Goal: Task Accomplishment & Management: Manage account settings

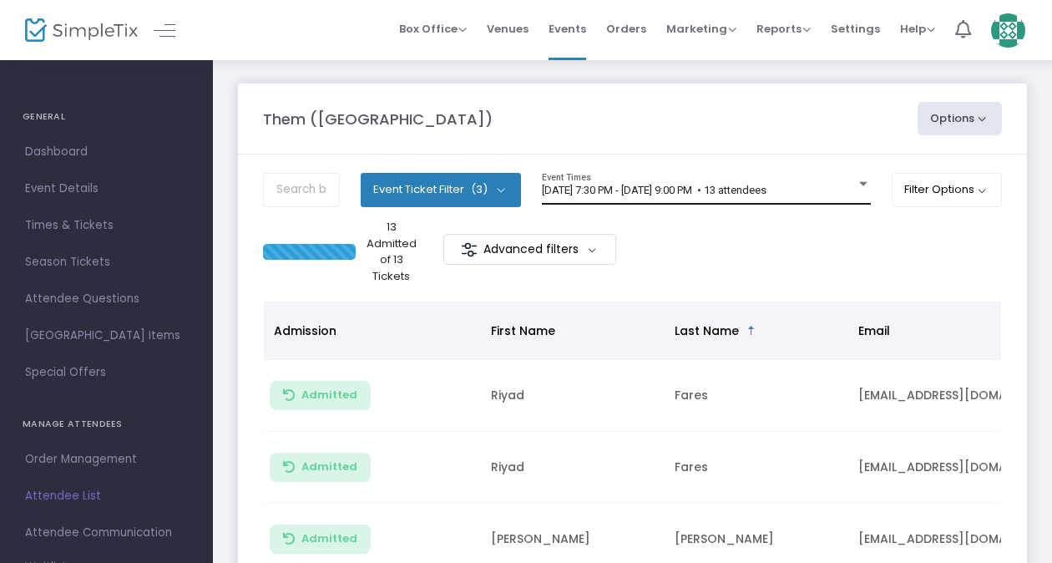
click at [613, 184] on span "[DATE] 7:30 PM - [DATE] 9:00 PM • 13 attendees" at bounding box center [654, 190] width 225 height 13
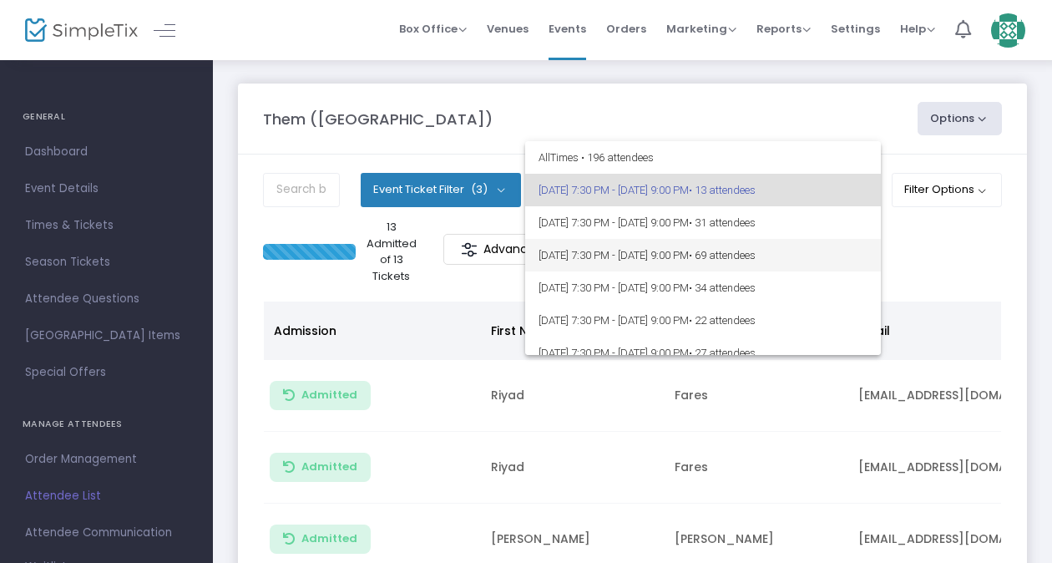
click at [633, 256] on span "[DATE] 7:30 PM - [DATE] 9:00 PM • 69 attendees" at bounding box center [702, 255] width 329 height 33
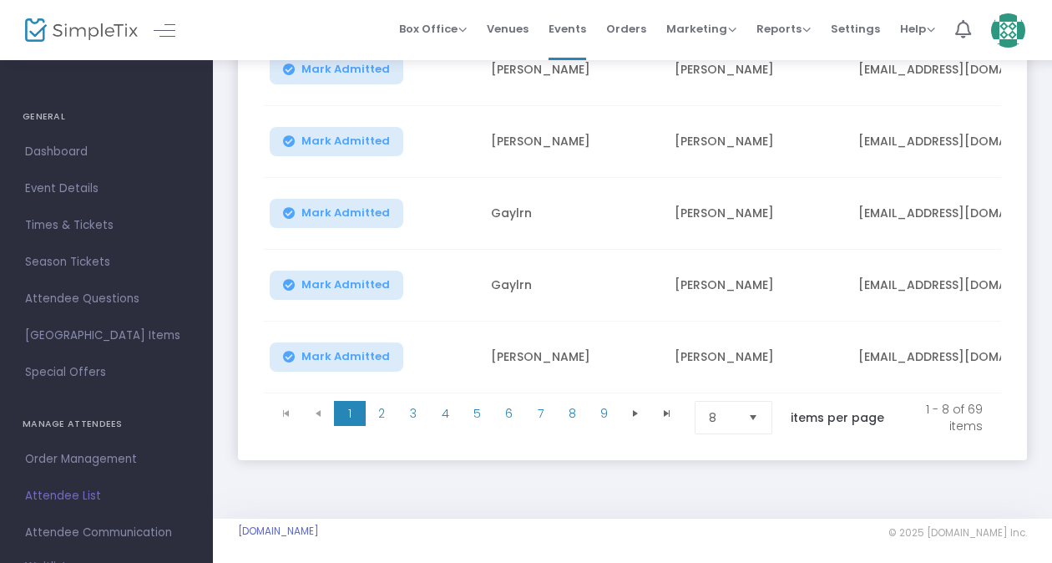
scroll to position [522, 0]
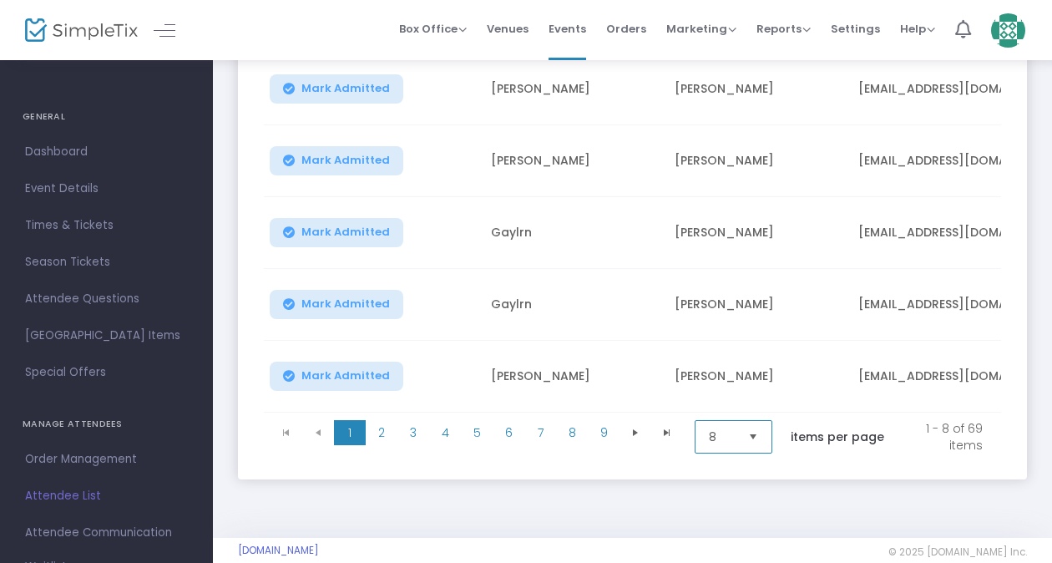
click at [721, 431] on span "8" at bounding box center [722, 436] width 26 height 17
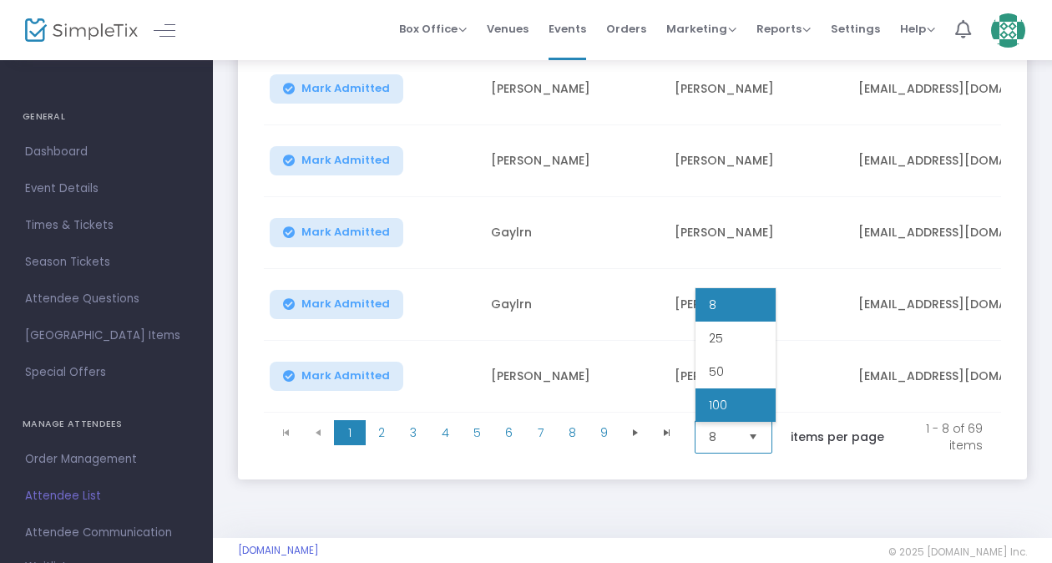
click at [747, 407] on li "100" at bounding box center [735, 404] width 80 height 33
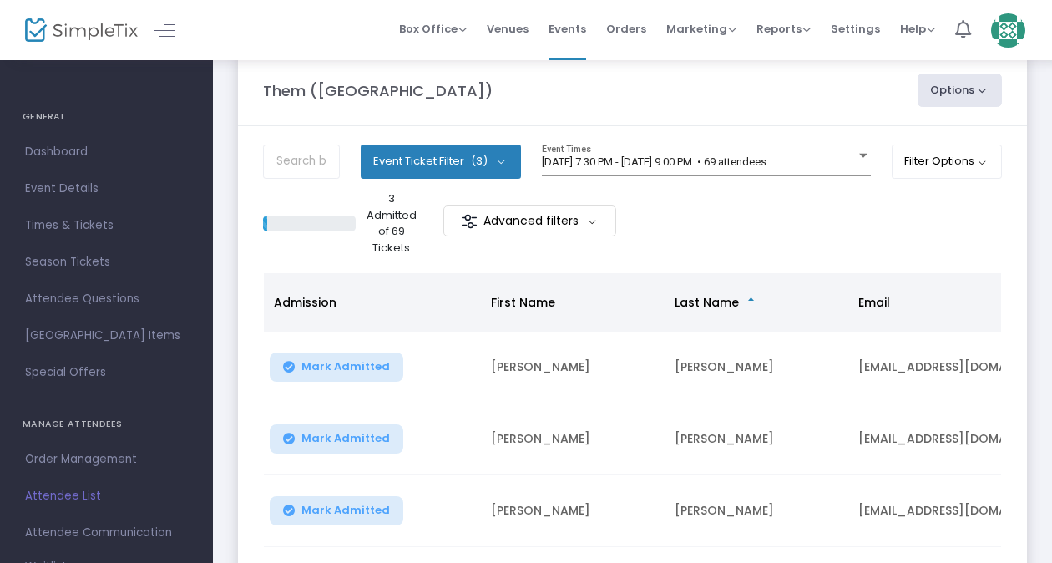
scroll to position [0, 0]
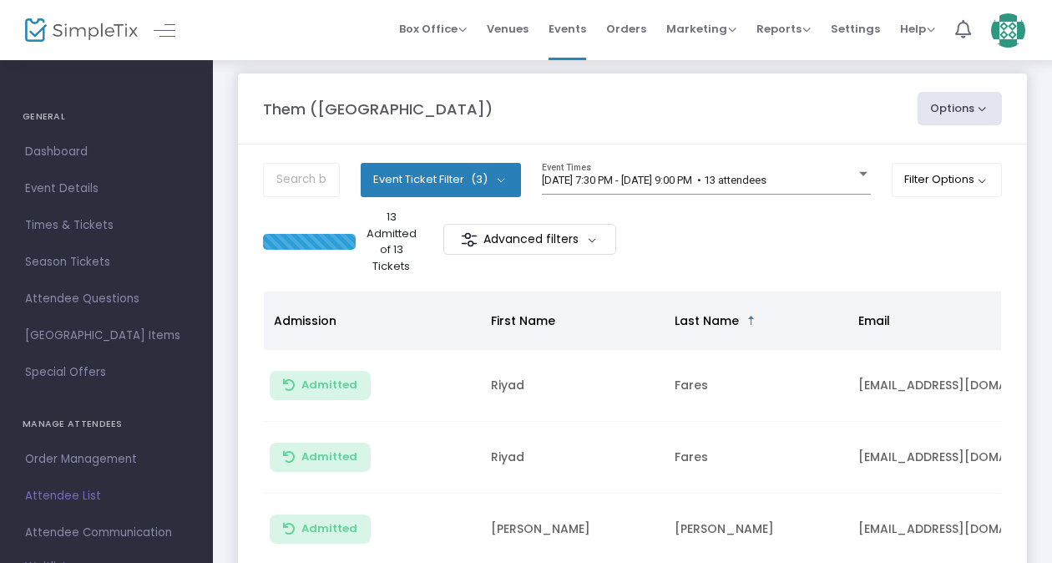
scroll to position [9, 0]
click at [740, 166] on div "[DATE] 7:30 PM - [DATE] 9:00 PM • 13 attendees Event Times" at bounding box center [706, 180] width 329 height 32
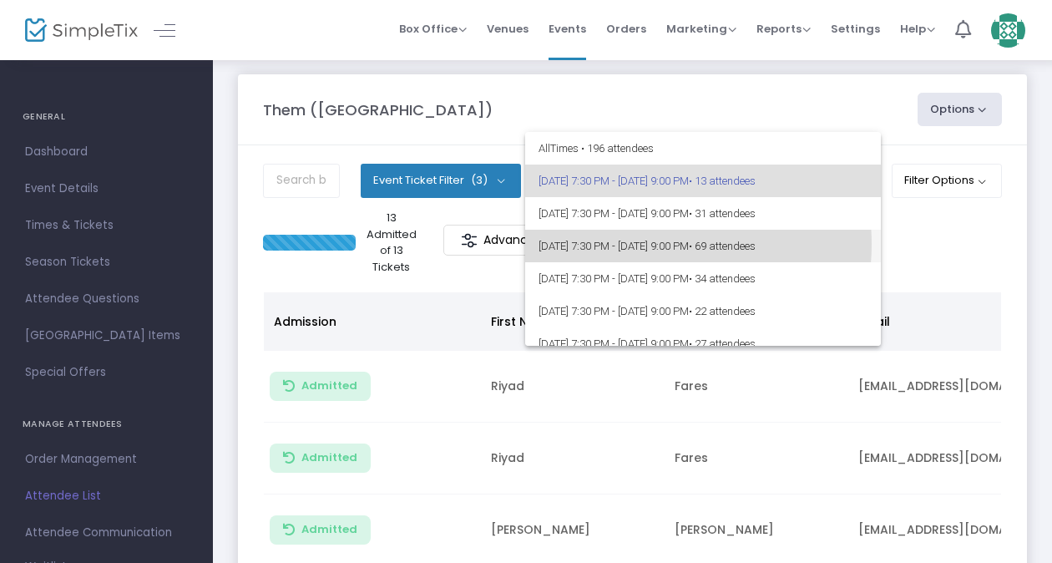
click at [646, 244] on span "8/16/2025 @ 7:30 PM - 8/16/2025 @ 9:00 PM • 69 attendees" at bounding box center [702, 246] width 329 height 33
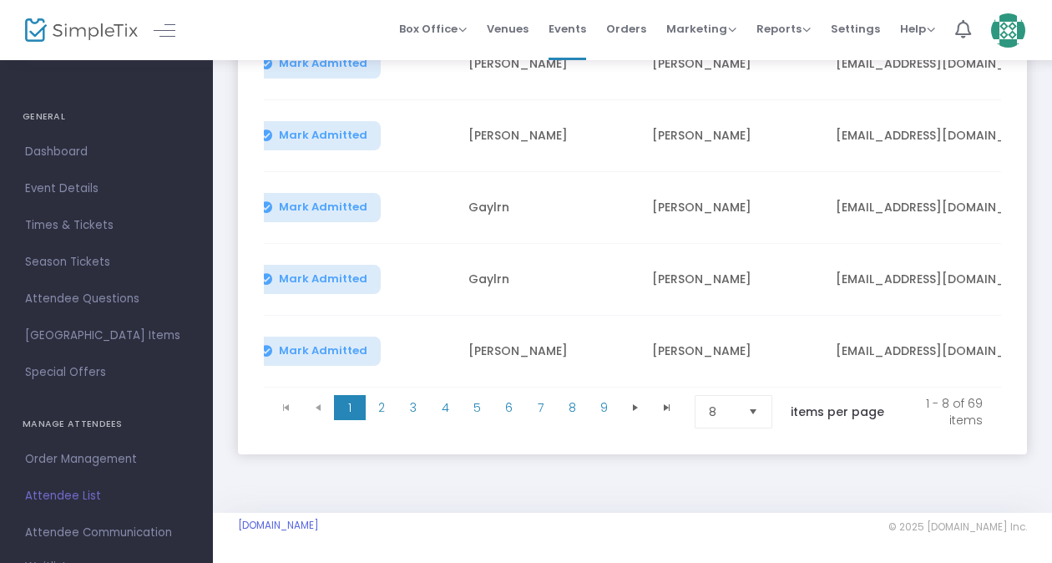
scroll to position [512, 0]
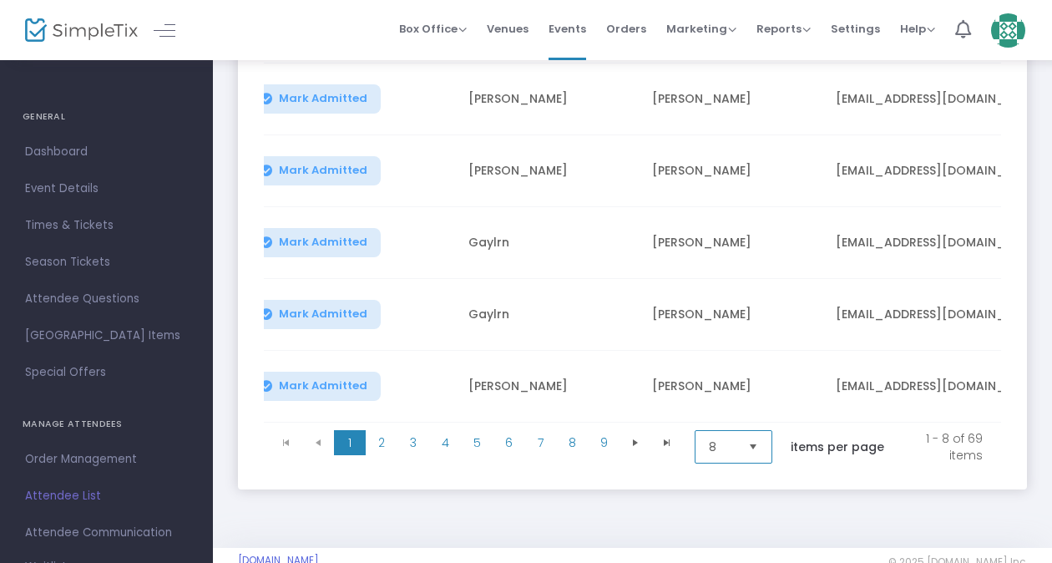
click at [728, 453] on span "8" at bounding box center [722, 446] width 26 height 17
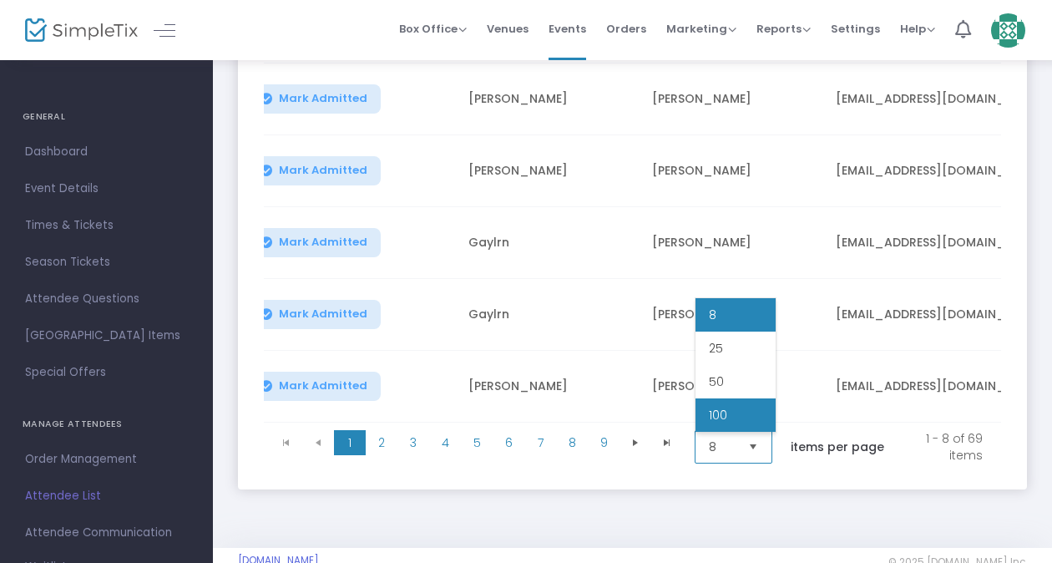
click at [724, 405] on li "100" at bounding box center [735, 414] width 80 height 33
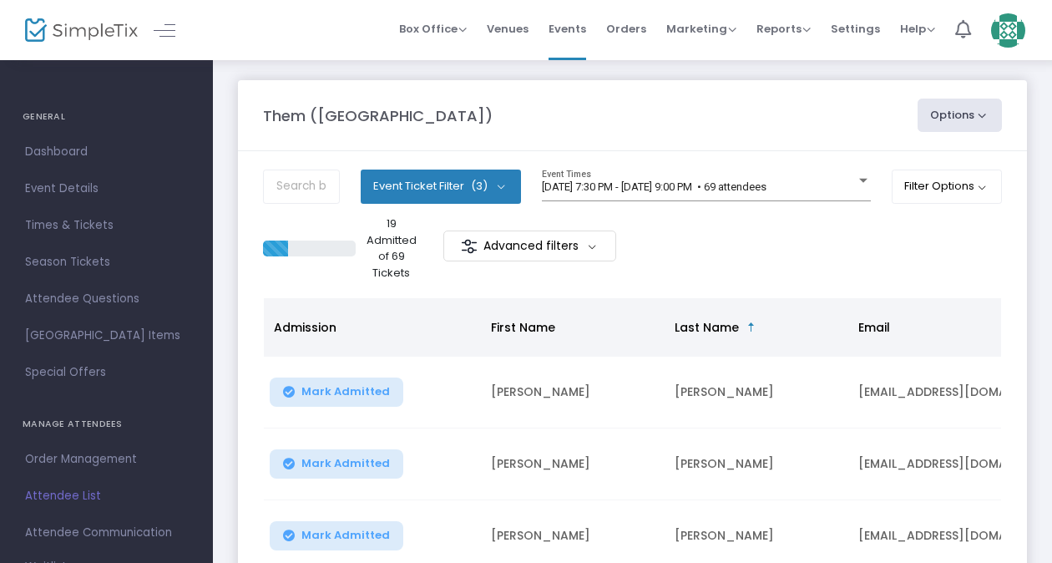
scroll to position [0, 0]
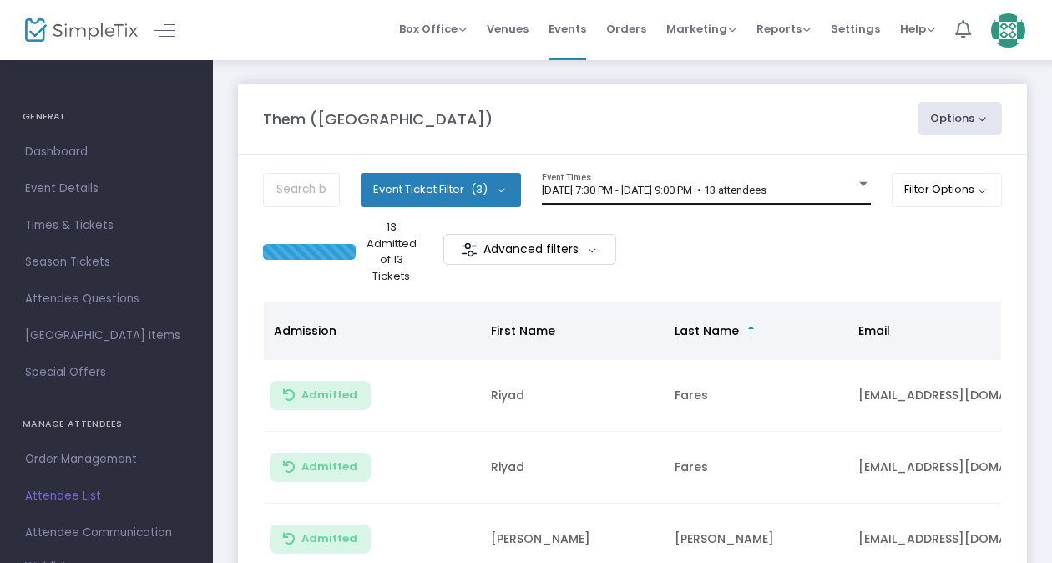
click at [739, 199] on div "[DATE] 7:30 PM - [DATE] 9:00 PM • 13 attendees Event Times" at bounding box center [706, 189] width 329 height 32
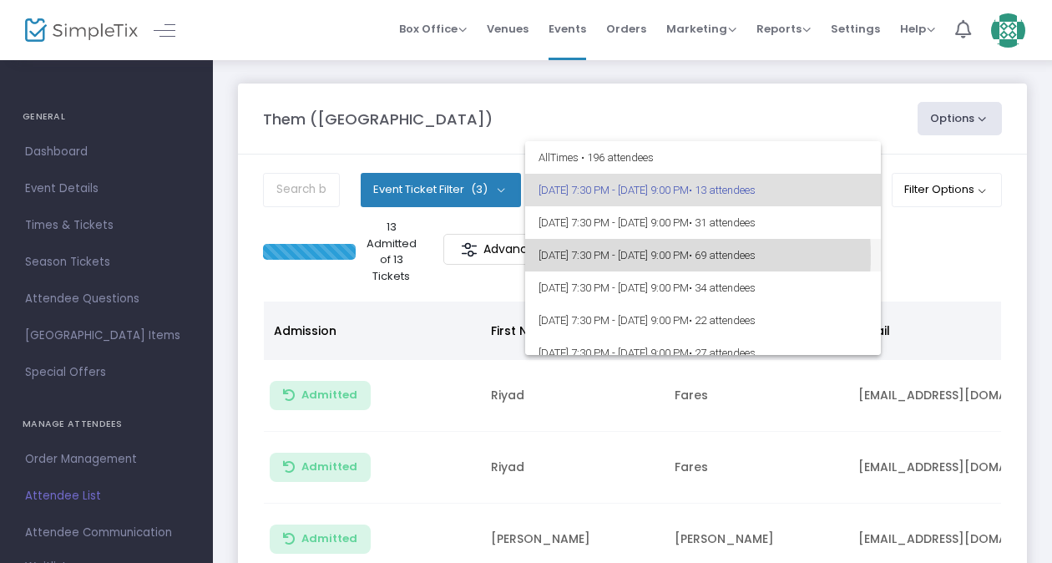
click at [613, 255] on span "[DATE] 7:30 PM - [DATE] 9:00 PM • 69 attendees" at bounding box center [702, 255] width 329 height 33
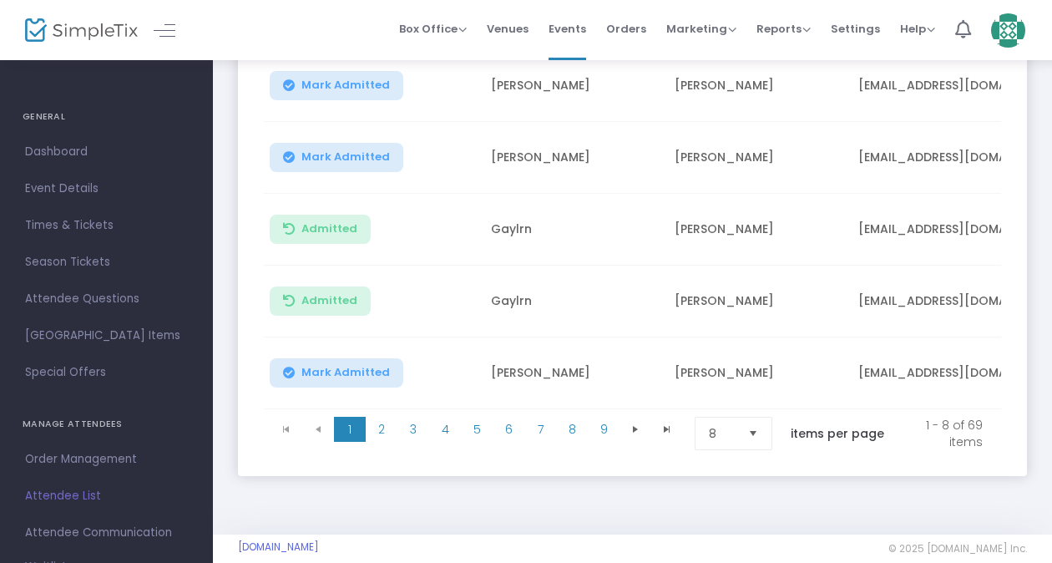
scroll to position [554, 0]
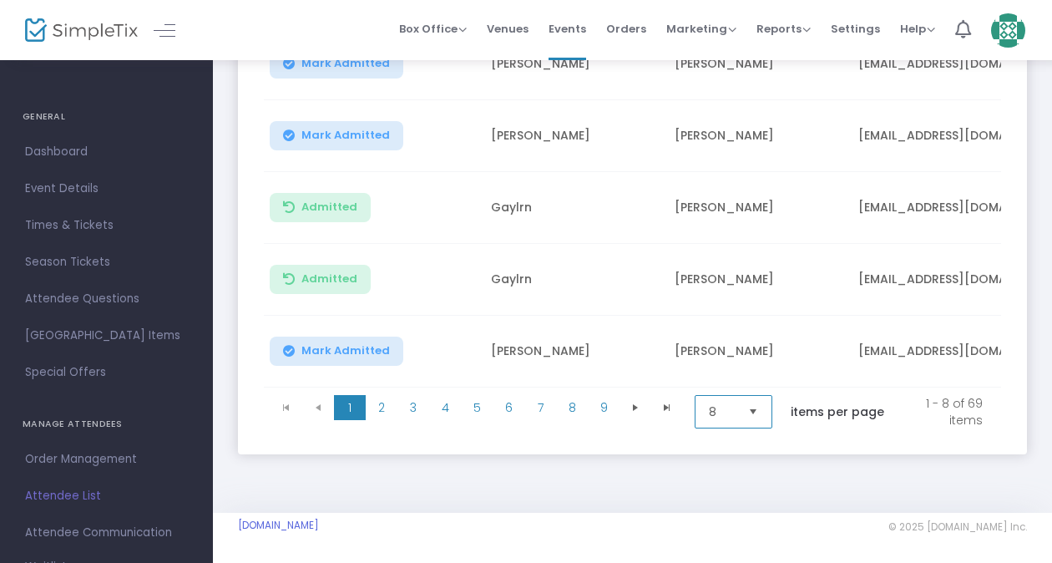
click at [726, 411] on span "8" at bounding box center [722, 411] width 26 height 17
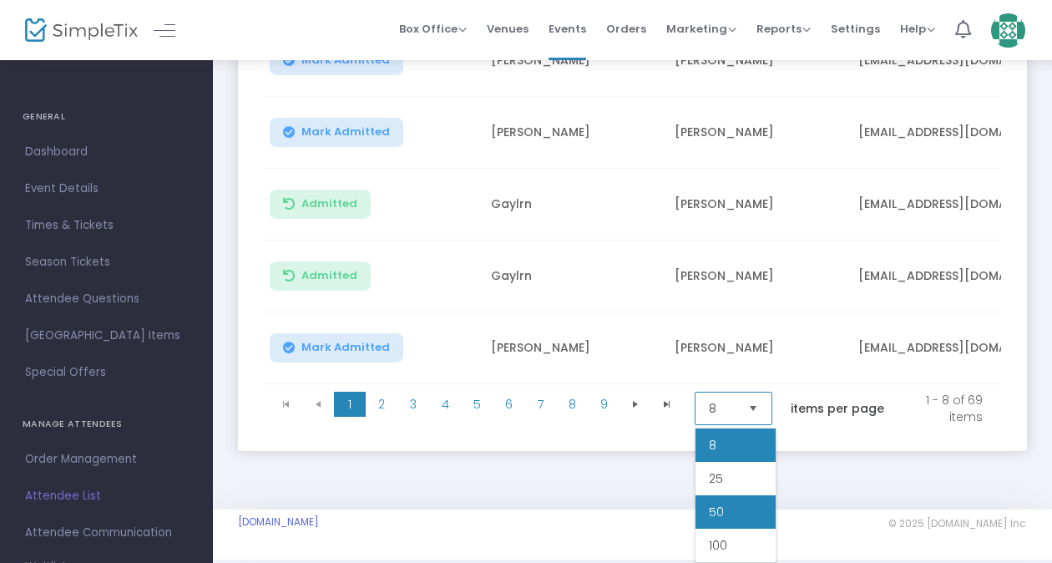
click at [749, 507] on li "50" at bounding box center [735, 511] width 80 height 33
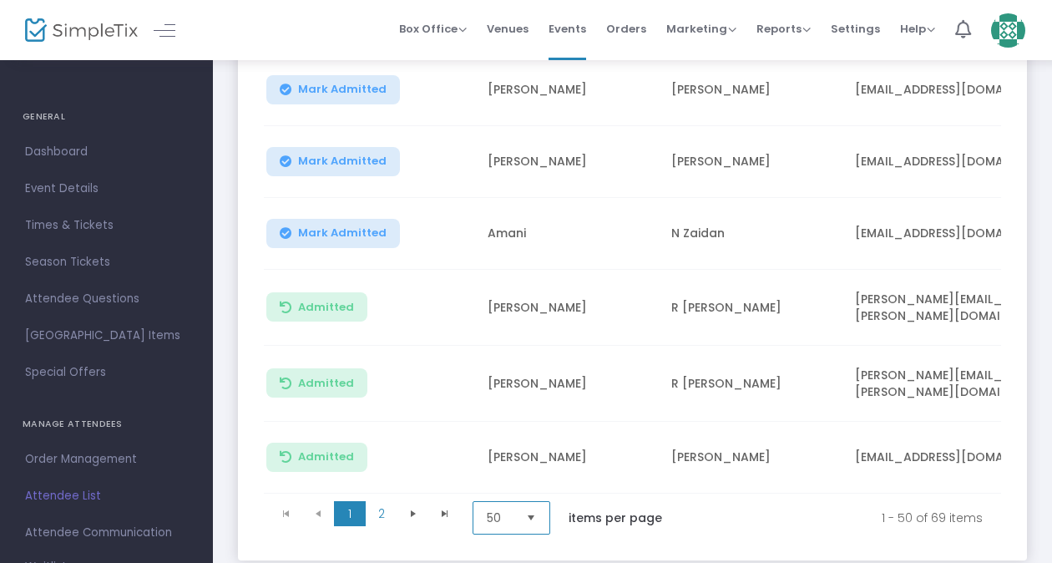
scroll to position [3531, 0]
click at [527, 503] on span "Select" at bounding box center [531, 517] width 28 height 28
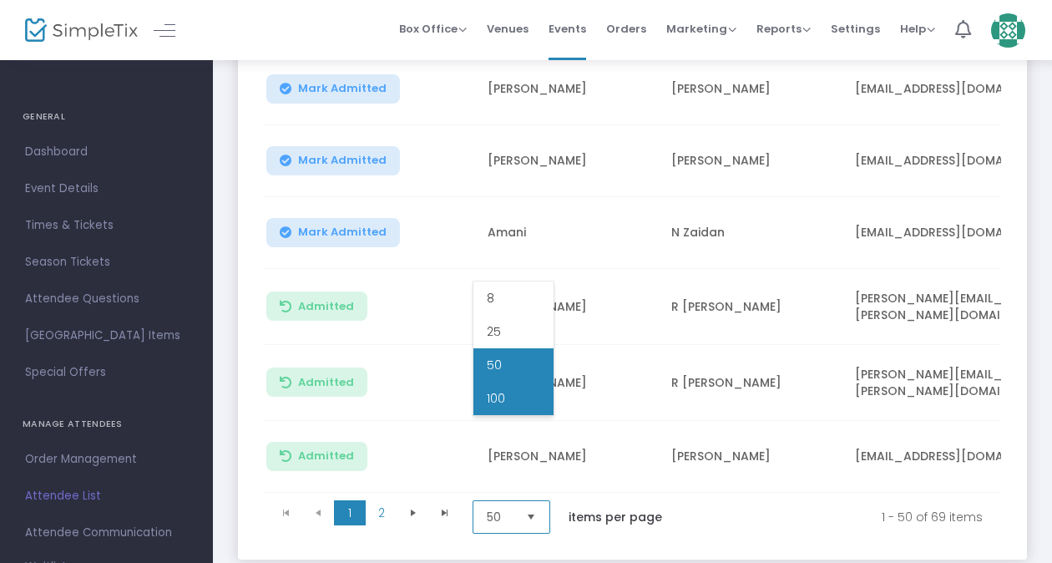
click at [499, 397] on span "100" at bounding box center [496, 398] width 18 height 17
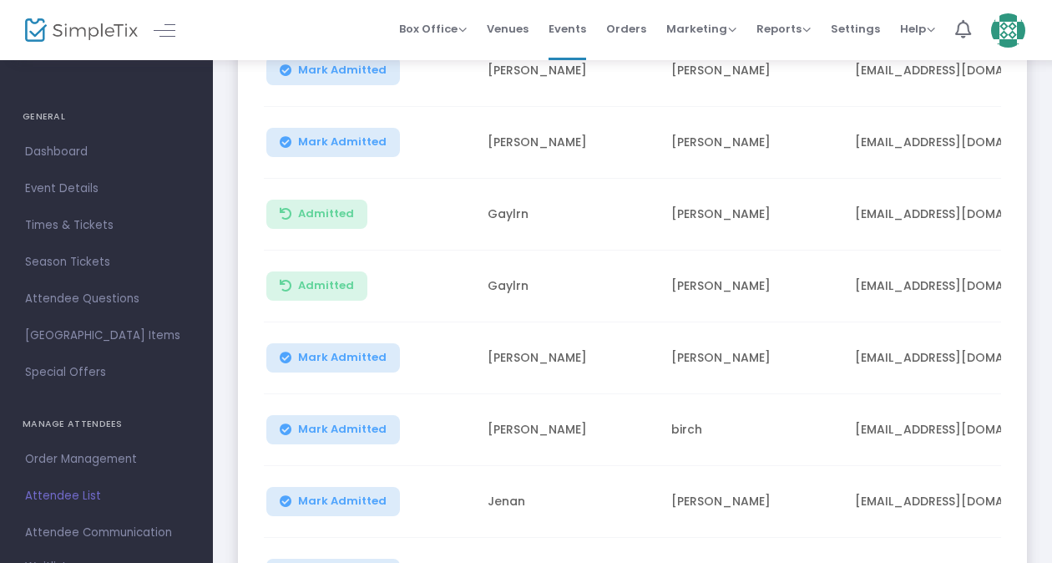
scroll to position [0, 0]
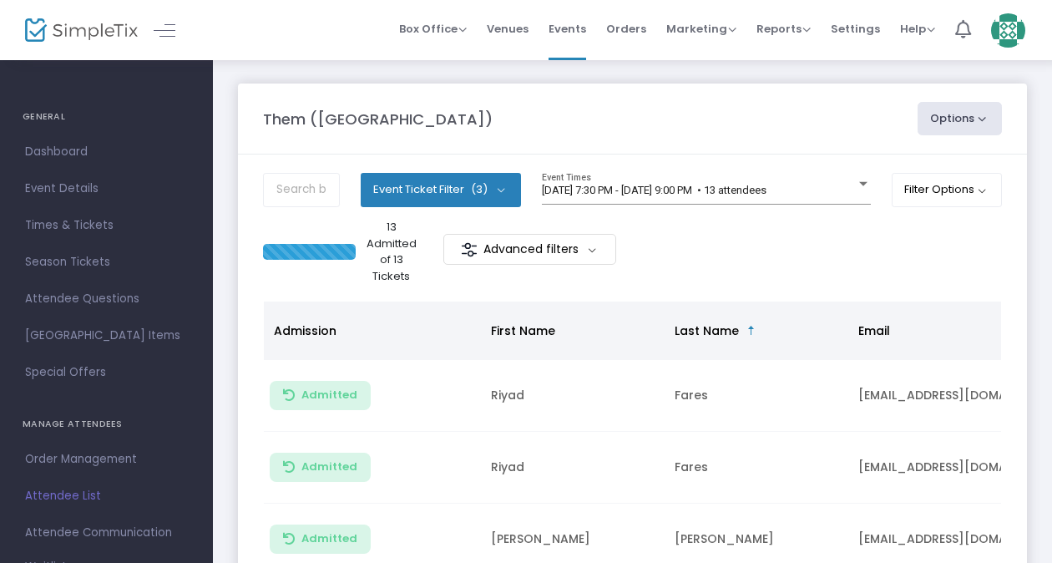
click at [721, 215] on div "[DATE] 7:30 PM - [DATE] 9:00 PM • 13 attendees Event Times" at bounding box center [706, 196] width 329 height 46
click at [709, 201] on div "[DATE] 7:30 PM - [DATE] 9:00 PM • 13 attendees Event Times" at bounding box center [706, 189] width 329 height 32
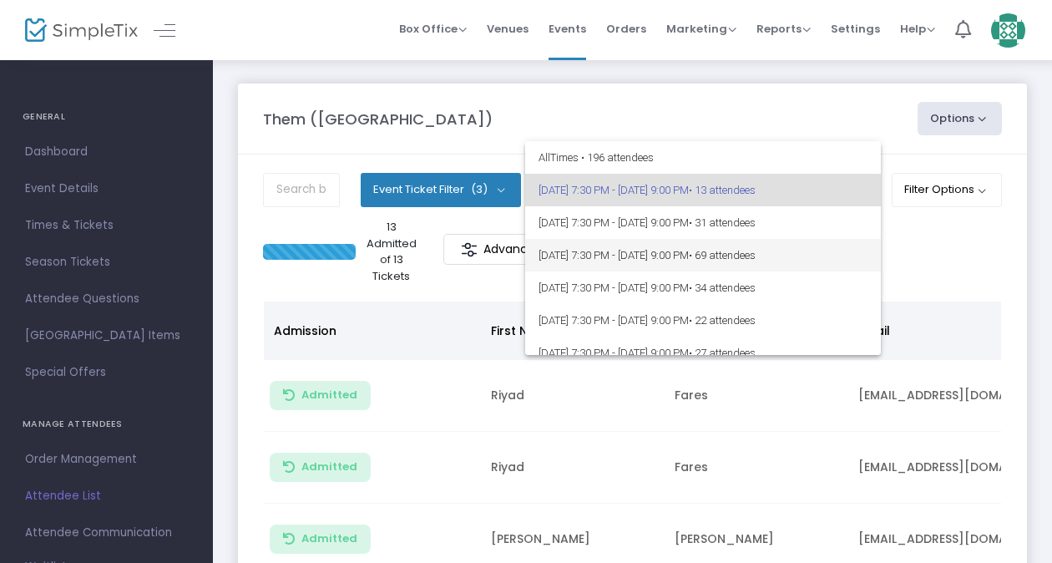
click at [646, 251] on span "[DATE] 7:30 PM - [DATE] 9:00 PM • 69 attendees" at bounding box center [702, 255] width 329 height 33
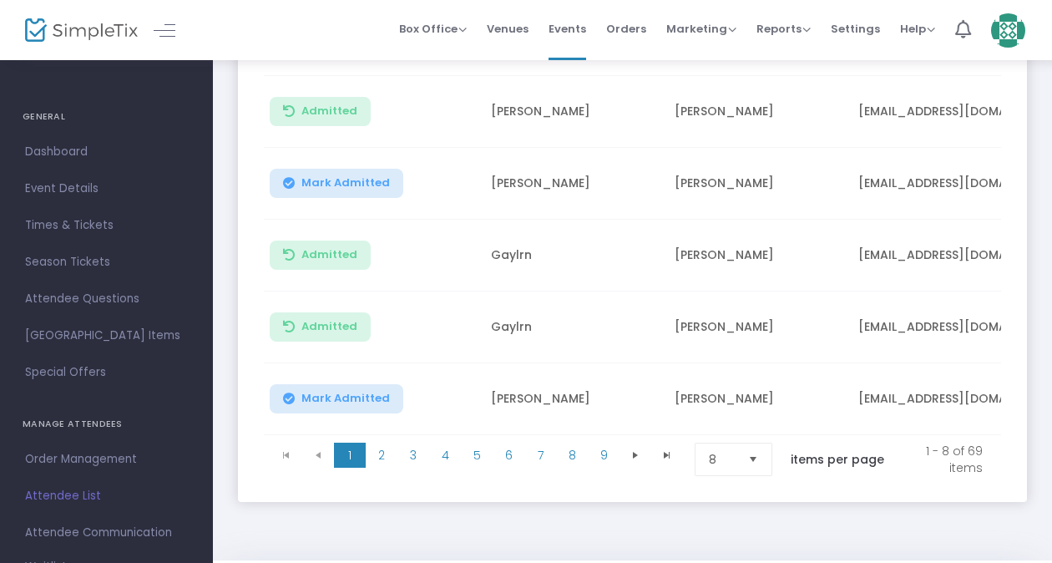
scroll to position [554, 0]
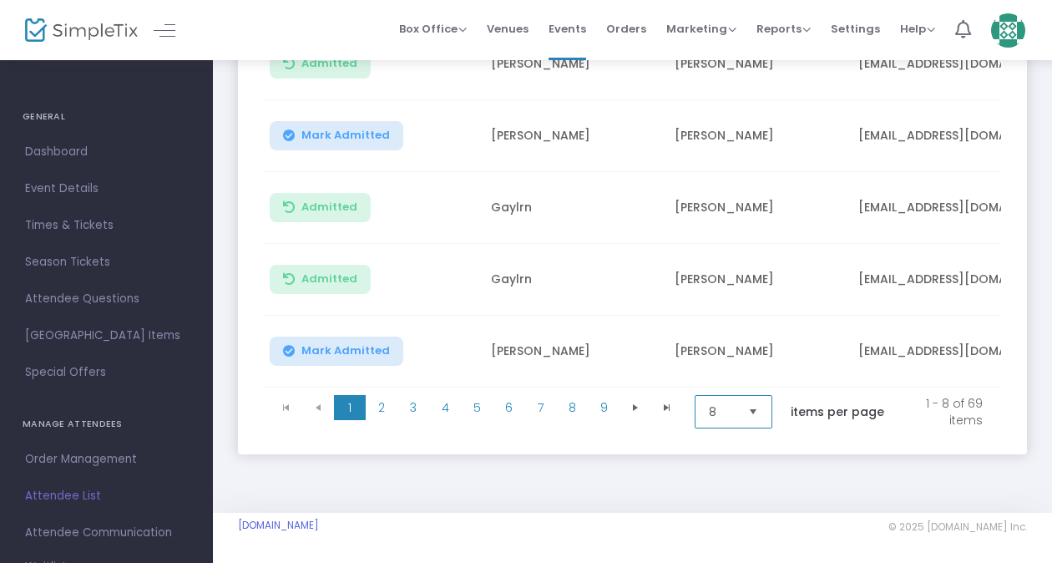
click at [704, 406] on span "8" at bounding box center [721, 412] width 39 height 32
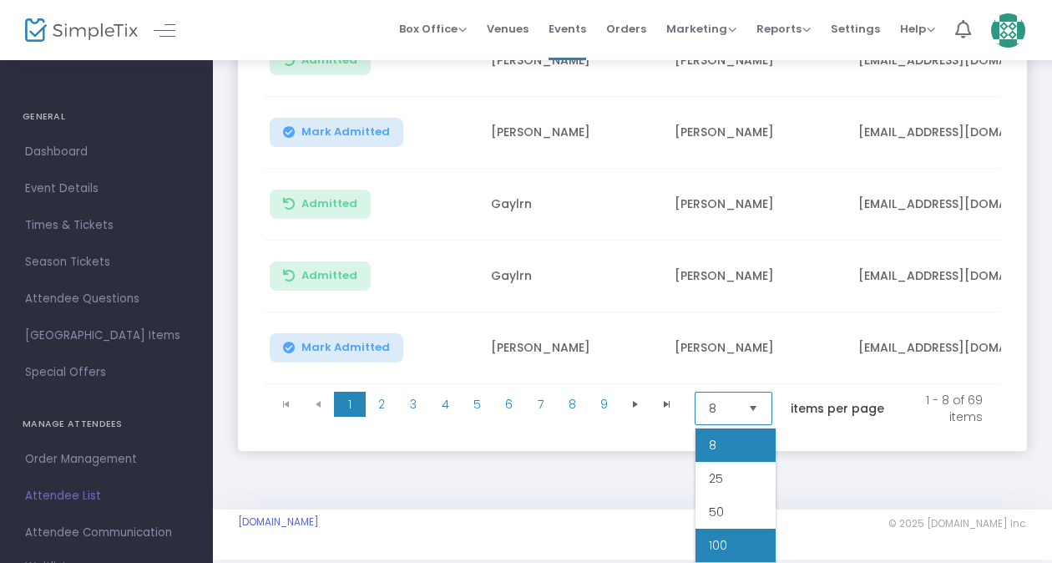
click at [749, 531] on li "100" at bounding box center [735, 544] width 80 height 33
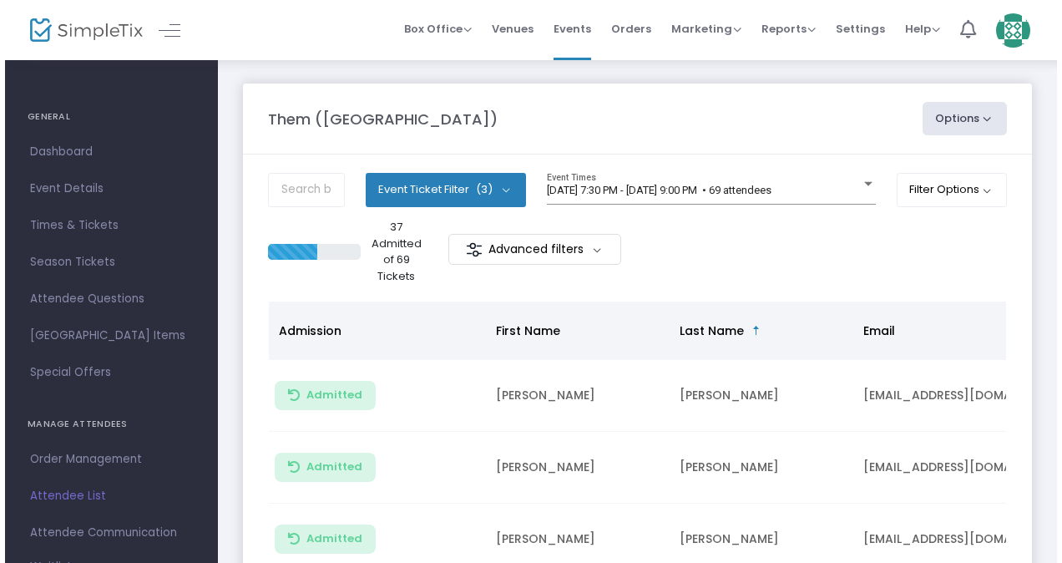
scroll to position [0, 0]
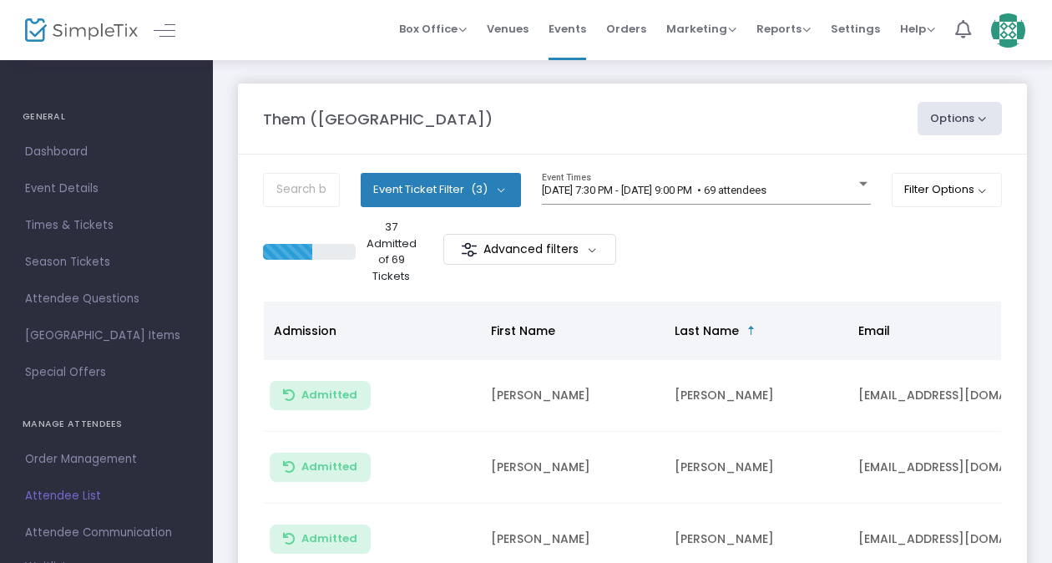
click at [1018, 27] on img at bounding box center [1008, 30] width 34 height 34
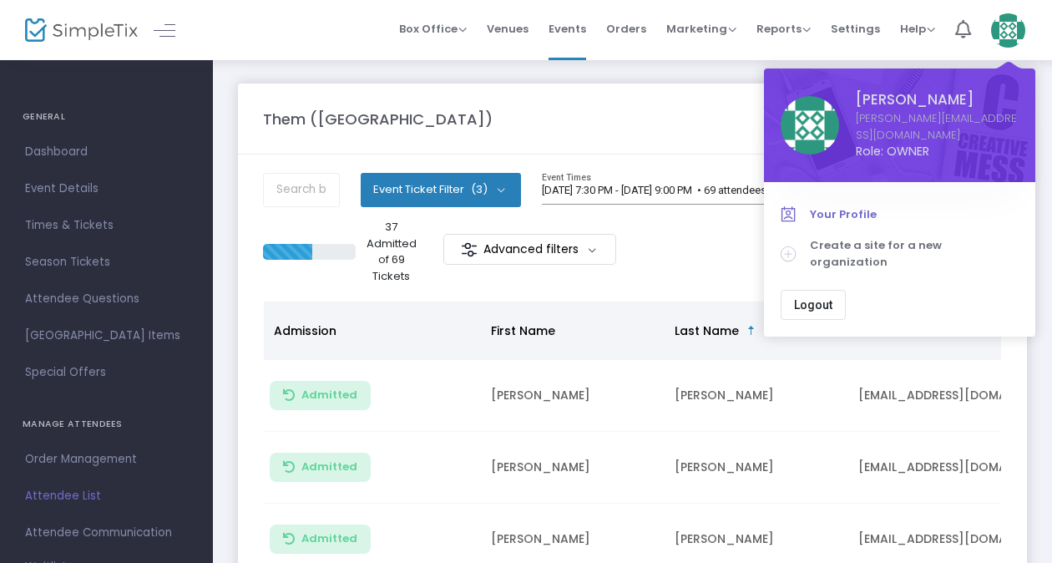
click at [819, 206] on span "Your Profile" at bounding box center [914, 214] width 209 height 17
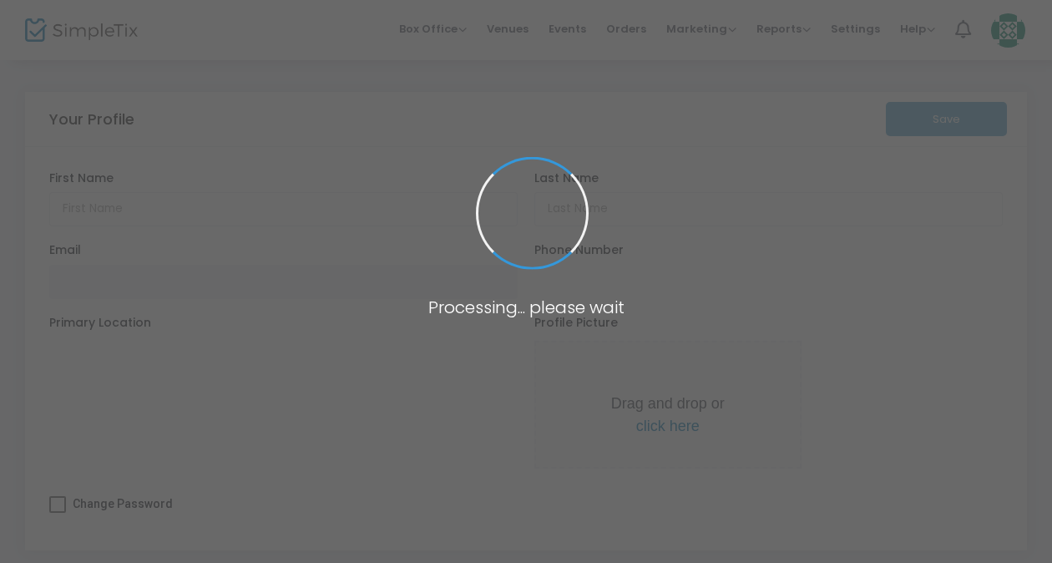
type input "Rana"
type input "Najjar"
type input "[PERSON_NAME][EMAIL_ADDRESS][DOMAIN_NAME]"
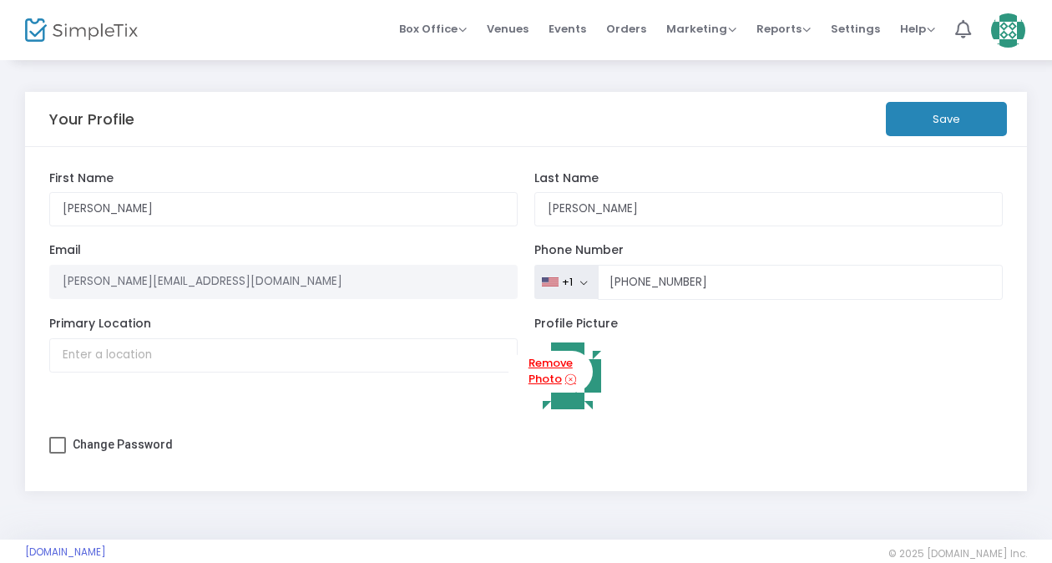
click at [553, 386] on link "Remove Photo" at bounding box center [550, 372] width 84 height 43
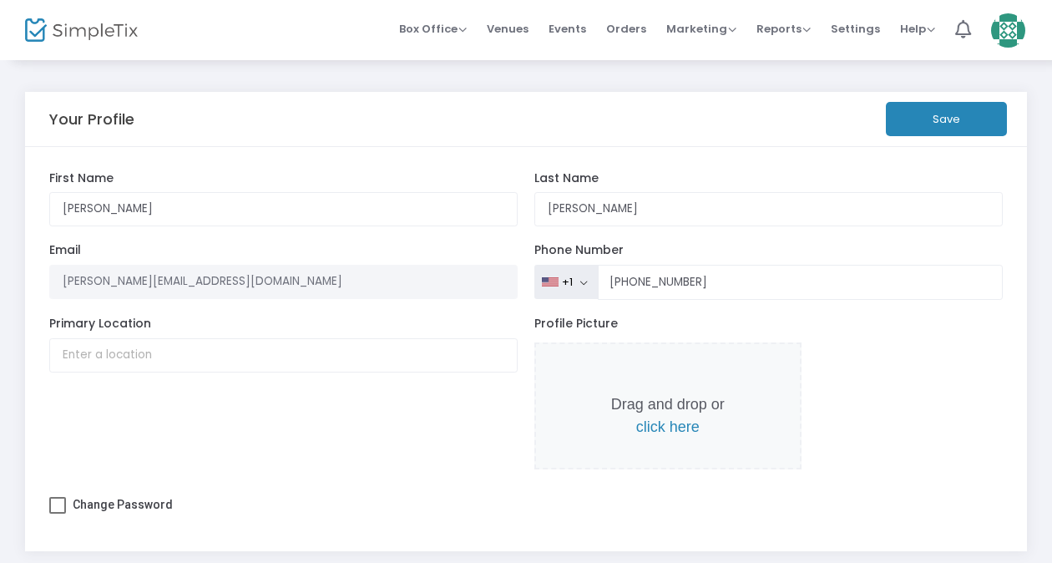
click at [673, 425] on span "click here" at bounding box center [667, 426] width 63 height 17
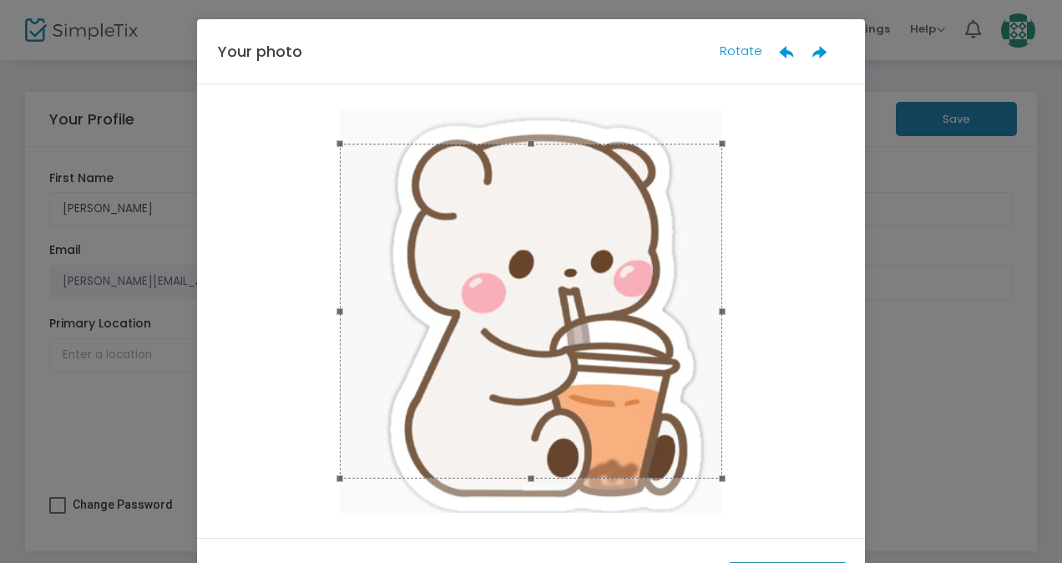
drag, startPoint x: 522, startPoint y: 140, endPoint x: 517, endPoint y: 103, distance: 37.2
click at [517, 103] on div at bounding box center [531, 310] width 668 height 453
drag, startPoint x: 521, startPoint y: 144, endPoint x: 522, endPoint y: 129, distance: 15.0
click at [522, 129] on div at bounding box center [531, 310] width 618 height 403
drag, startPoint x: 526, startPoint y: 146, endPoint x: 528, endPoint y: 131, distance: 15.2
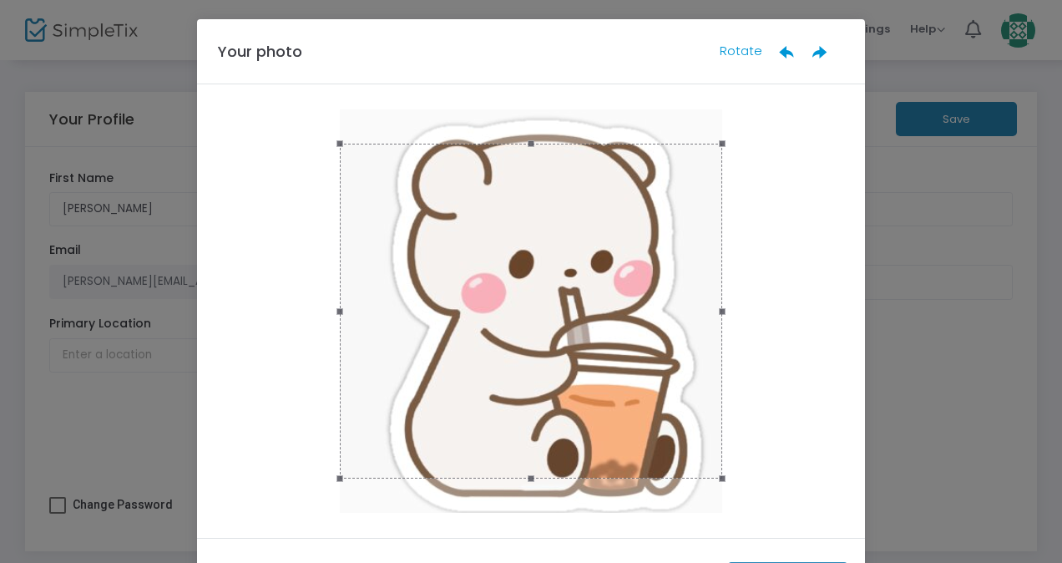
click at [528, 131] on div at bounding box center [531, 310] width 618 height 403
drag, startPoint x: 531, startPoint y: 240, endPoint x: 549, endPoint y: 245, distance: 19.0
click at [549, 245] on div at bounding box center [531, 314] width 382 height 335
click at [876, 197] on ngb-modal-window "Your photo Rotate Done" at bounding box center [531, 281] width 1062 height 563
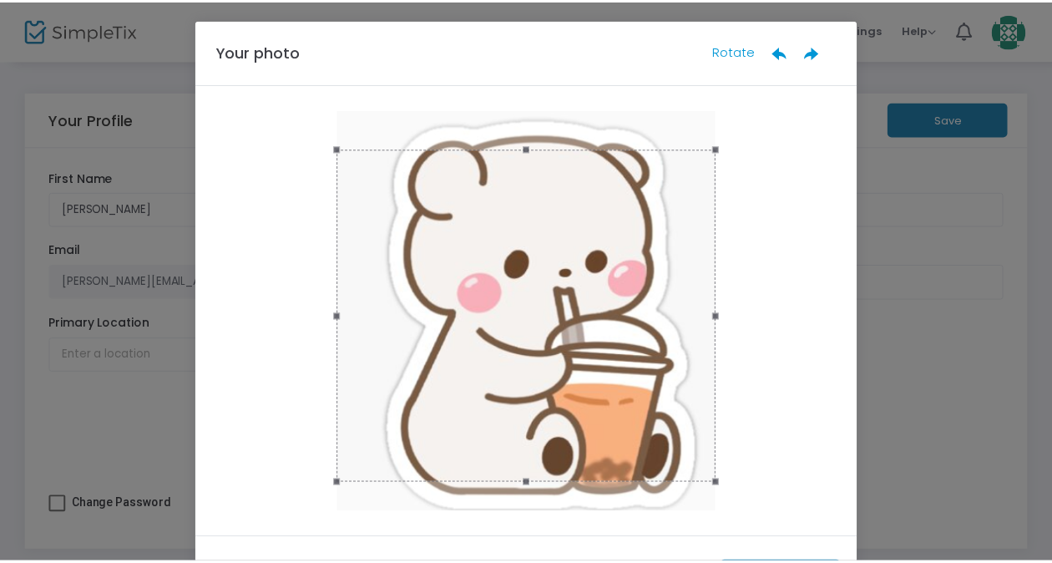
scroll to position [75, 0]
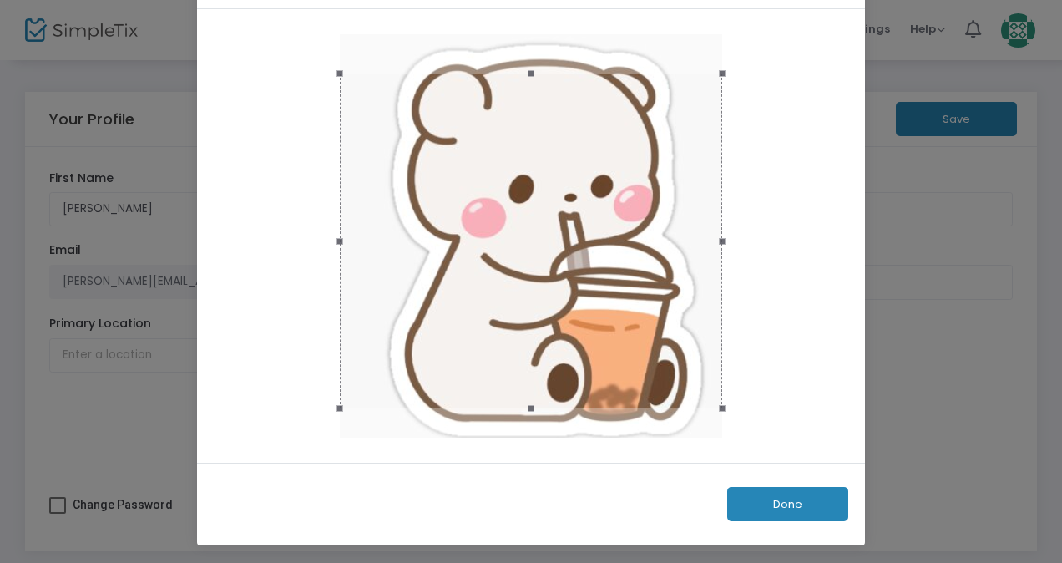
click at [774, 506] on button "Done" at bounding box center [787, 504] width 121 height 34
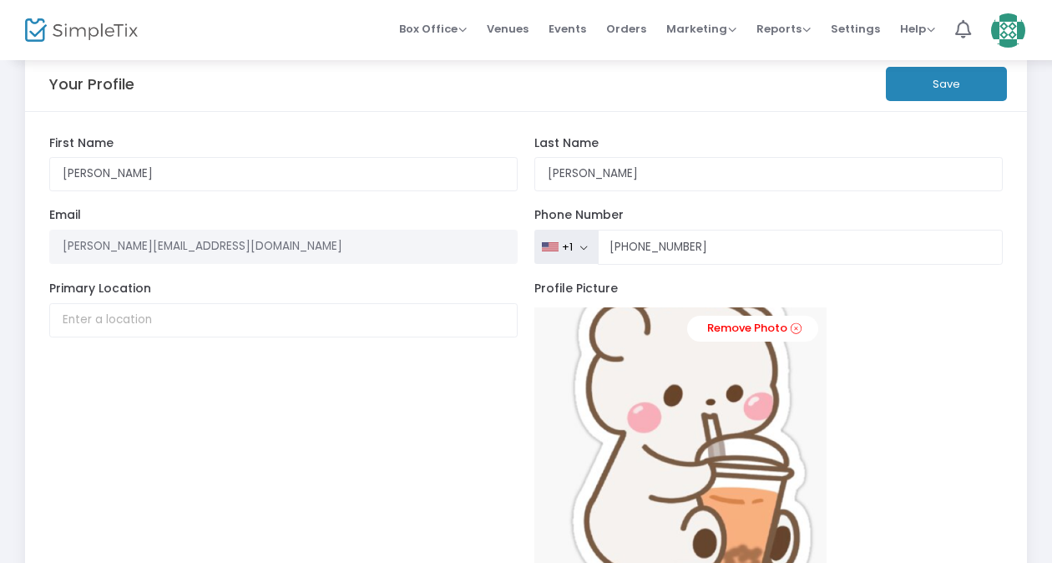
scroll to position [32, 0]
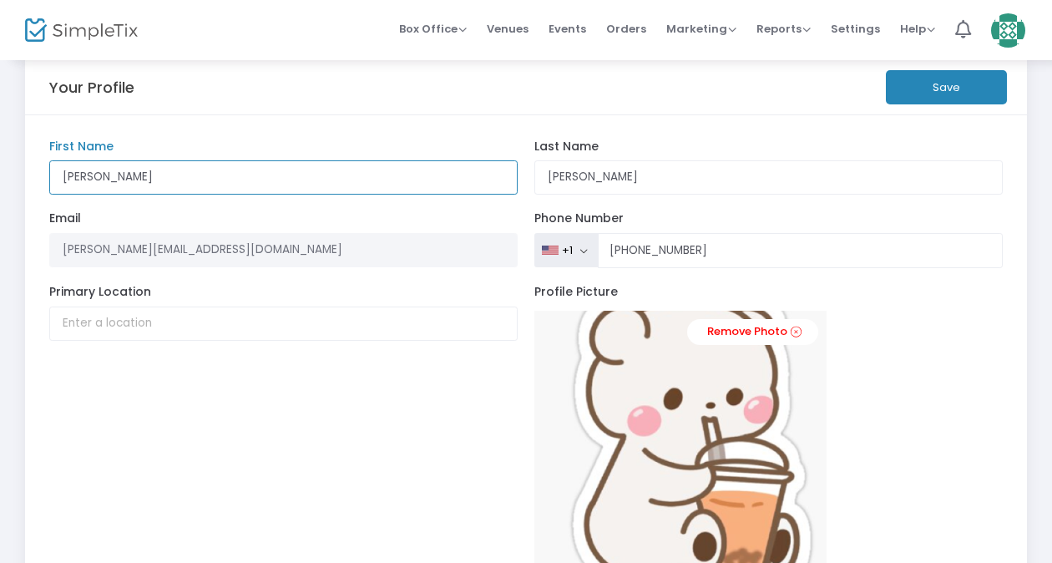
click at [334, 185] on input "Rana" at bounding box center [283, 177] width 469 height 34
type input "R"
type input "M"
type input "Rana"
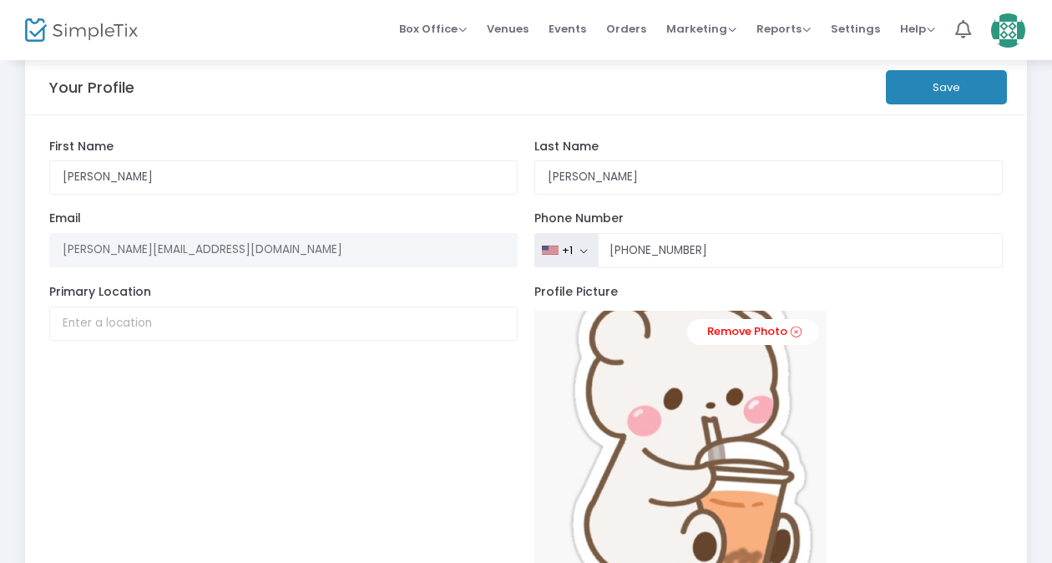
click at [961, 74] on button "Save" at bounding box center [946, 87] width 121 height 34
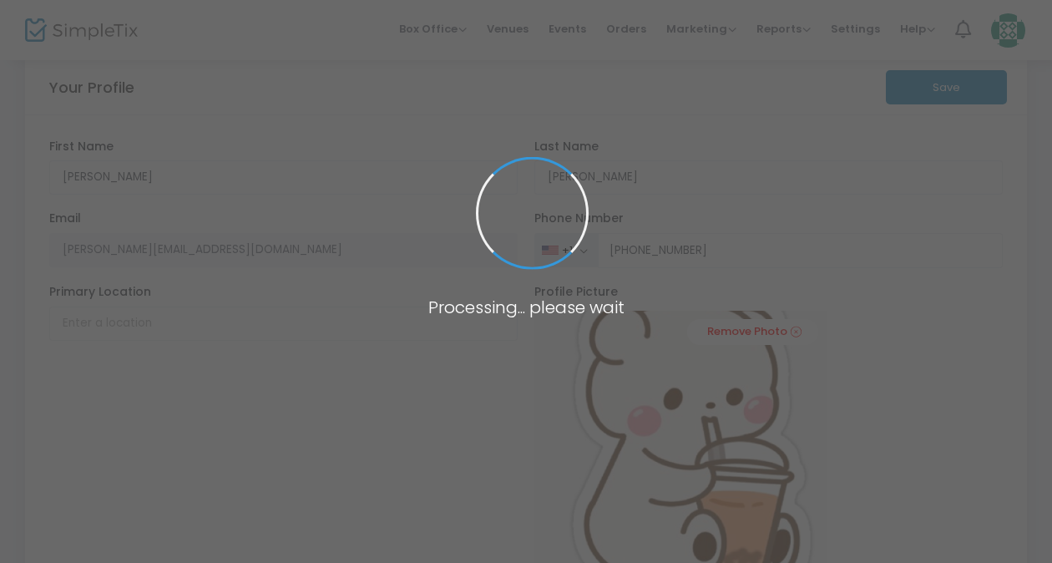
type input "(832) 876-5679"
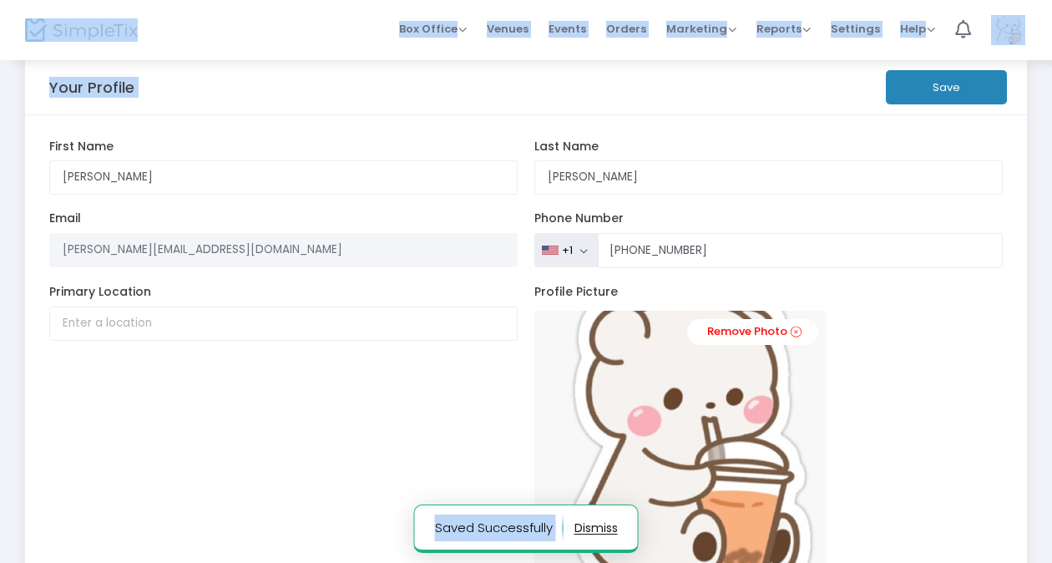
drag, startPoint x: 961, startPoint y: 74, endPoint x: 527, endPoint y: 103, distance: 434.1
click at [527, 103] on body "Processing... please wait Saved Successfully Box Office Sell Tickets Bookings S…" at bounding box center [526, 249] width 1052 height 563
click at [527, 103] on div "Your Profile Save" at bounding box center [526, 87] width 954 height 54
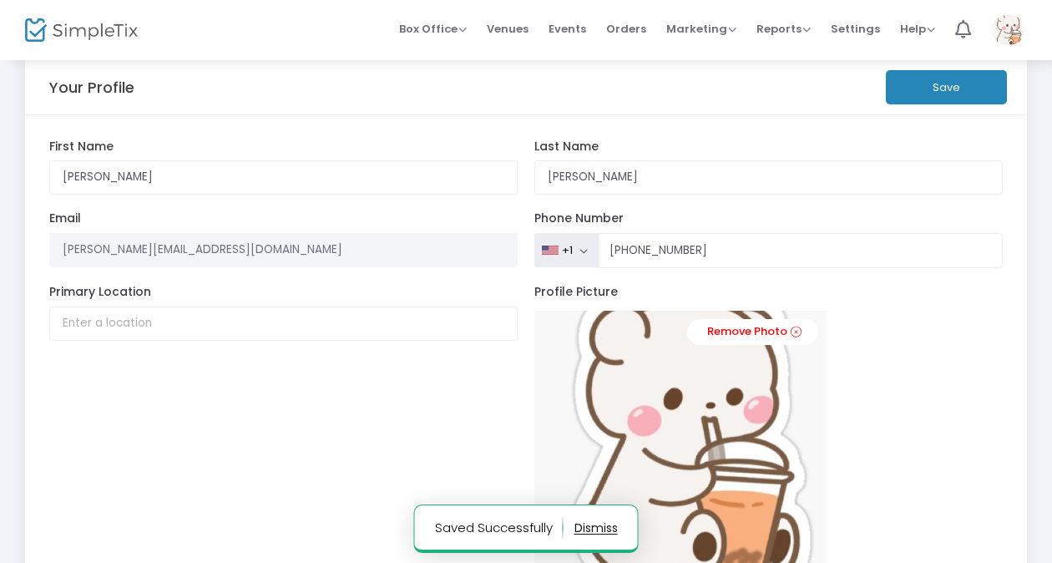
click at [1000, 406] on div "Profile Picture Remove Photo" at bounding box center [768, 434] width 485 height 298
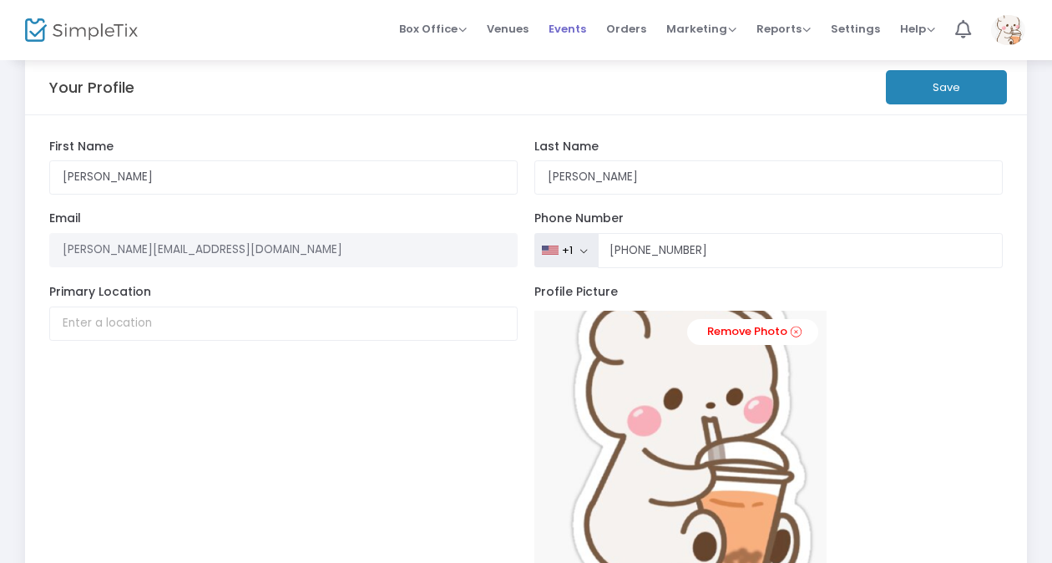
click at [578, 27] on span "Events" at bounding box center [567, 29] width 38 height 43
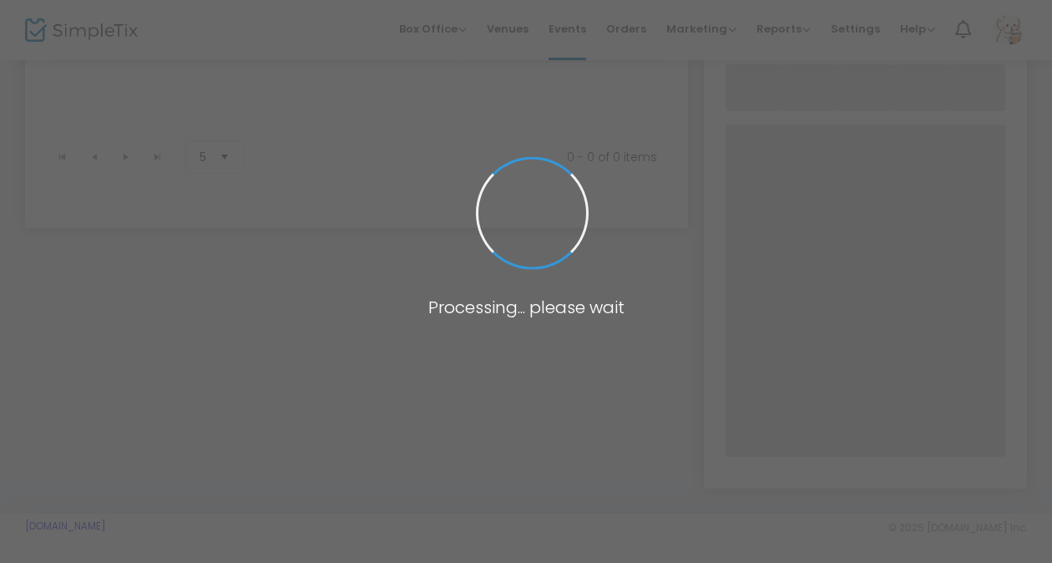
scroll to position [138, 0]
